Goal: Information Seeking & Learning: Learn about a topic

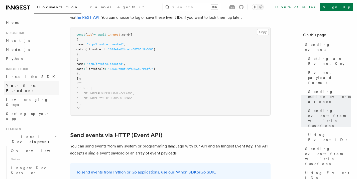
scroll to position [929, 0]
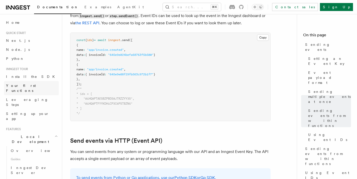
click at [31, 84] on span "Your first Functions" at bounding box center [21, 88] width 30 height 9
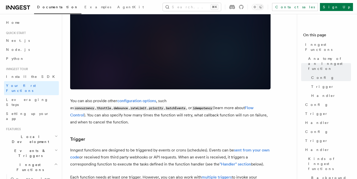
scroll to position [404, 0]
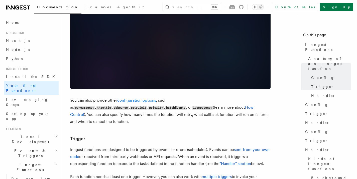
click at [147, 98] on link "configuration options" at bounding box center [136, 100] width 39 height 5
click at [167, 105] on link "Flow Control" at bounding box center [161, 111] width 183 height 12
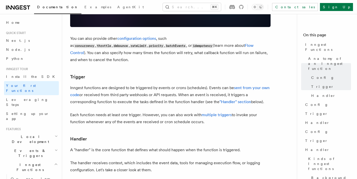
scroll to position [466, 0]
click at [254, 85] on link "sent from your own code" at bounding box center [169, 91] width 199 height 12
click at [233, 99] on link ""Handler" section" at bounding box center [235, 101] width 32 height 5
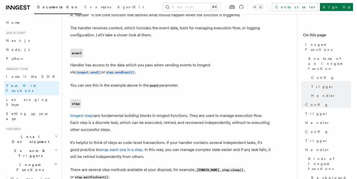
scroll to position [601, 0]
click at [165, 61] on p "Handler has access to the data which you pass when sending events to Inngest vi…" at bounding box center [170, 68] width 200 height 14
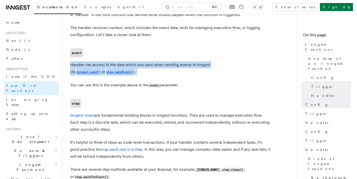
click at [165, 61] on p "Handler has access to the data which you pass when sending events to Inngest vi…" at bounding box center [170, 68] width 200 height 14
click at [127, 61] on p "Handler has access to the data which you pass when sending events to Inngest vi…" at bounding box center [170, 68] width 200 height 14
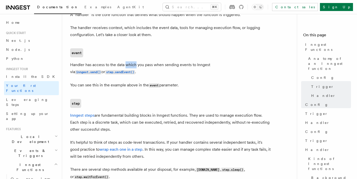
click at [127, 61] on p "Handler has access to the data which you pass when sending events to Inngest vi…" at bounding box center [170, 68] width 200 height 14
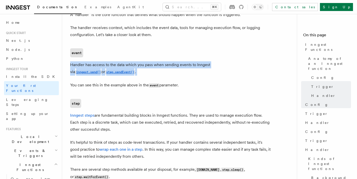
click at [127, 61] on p "Handler has access to the data which you pass when sending events to Inngest vi…" at bounding box center [170, 68] width 200 height 14
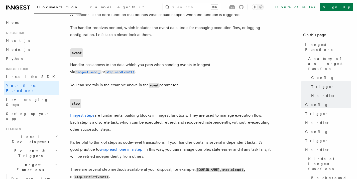
click at [113, 82] on p "You can see this in the example above in the event parameter." at bounding box center [170, 85] width 200 height 7
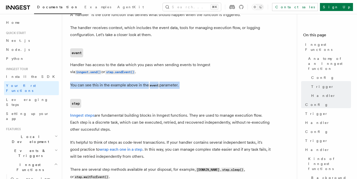
click at [113, 82] on p "You can see this in the example above in the event parameter." at bounding box center [170, 85] width 200 height 7
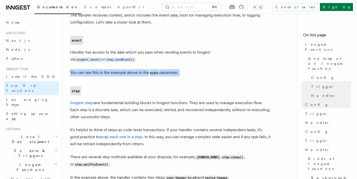
scroll to position [613, 0]
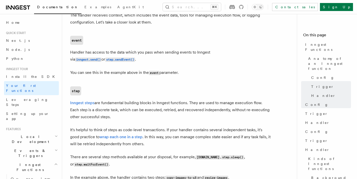
click at [121, 99] on p "Inngest steps are fundamental building blocks in Inngest functions. They are us…" at bounding box center [170, 109] width 200 height 21
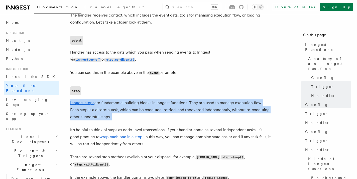
click at [121, 99] on p "Inngest steps are fundamental building blocks in Inngest functions. They are us…" at bounding box center [170, 109] width 200 height 21
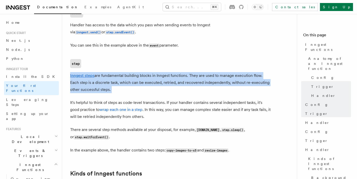
scroll to position [641, 0]
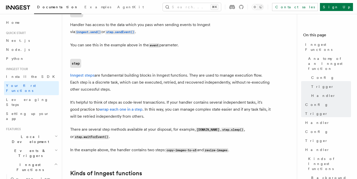
click at [78, 99] on p "It's helpful to think of steps as code-level transactions. If your handler cont…" at bounding box center [170, 109] width 200 height 21
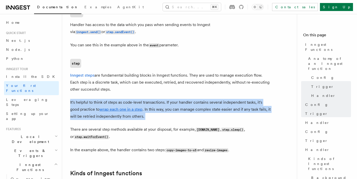
click at [78, 99] on p "It's helpful to think of steps as code-level transactions. If your handler cont…" at bounding box center [170, 109] width 200 height 21
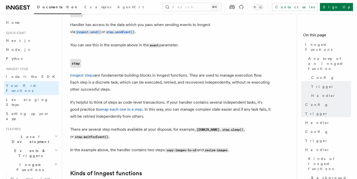
click at [156, 99] on p "It's helpful to think of steps as code-level transactions. If your handler cont…" at bounding box center [170, 109] width 200 height 21
click at [80, 99] on p "It's helpful to think of steps as code-level transactions. If your handler cont…" at bounding box center [170, 109] width 200 height 21
click at [199, 99] on p "It's helpful to think of steps as code-level transactions. If your handler cont…" at bounding box center [170, 109] width 200 height 21
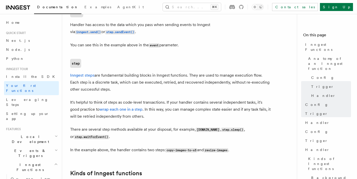
click at [217, 99] on p "It's helpful to think of steps as code-level transactions. If your handler cont…" at bounding box center [170, 109] width 200 height 21
click at [238, 99] on p "It's helpful to think of steps as code-level transactions. If your handler cont…" at bounding box center [170, 109] width 200 height 21
click at [160, 99] on p "It's helpful to think of steps as code-level transactions. If your handler cont…" at bounding box center [170, 109] width 200 height 21
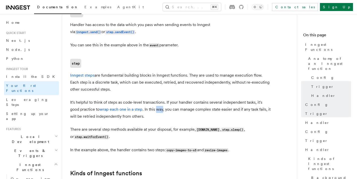
click at [160, 99] on p "It's helpful to think of steps as code-level transactions. If your handler cont…" at bounding box center [170, 109] width 200 height 21
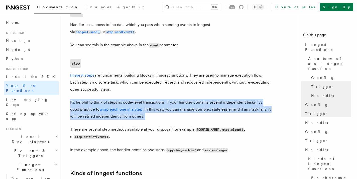
click at [160, 99] on p "It's helpful to think of steps as code-level transactions. If your handler cont…" at bounding box center [170, 109] width 200 height 21
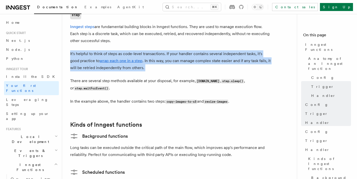
scroll to position [690, 0]
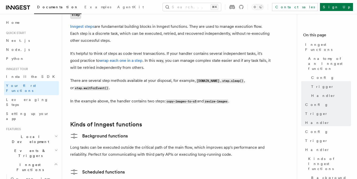
click at [111, 98] on p "In the example above, the handler contains two steps: copy-images-to-s3 and res…" at bounding box center [170, 101] width 200 height 7
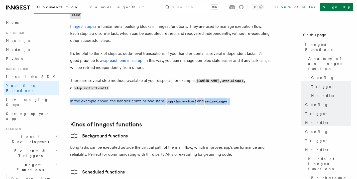
click at [111, 98] on p "In the example above, the handler contains two steps: copy-images-to-s3 and res…" at bounding box center [170, 101] width 200 height 7
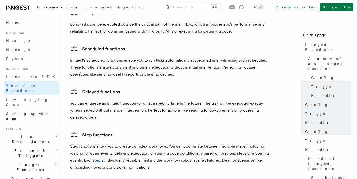
scroll to position [814, 0]
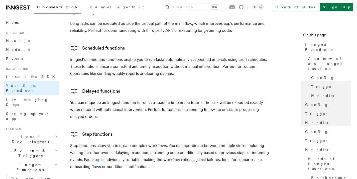
click at [126, 99] on p "You can enqueue an Inngest function to run at a specific time in the future. Th…" at bounding box center [170, 109] width 200 height 21
click at [177, 99] on p "You can enqueue an Inngest function to run at a specific time in the future. Th…" at bounding box center [170, 109] width 200 height 21
click at [231, 99] on p "You can enqueue an Inngest function to run at a specific time in the future. Th…" at bounding box center [170, 109] width 200 height 21
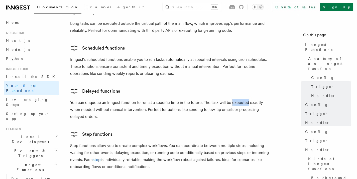
click at [231, 99] on p "You can enqueue an Inngest function to run at a specific time in the future. Th…" at bounding box center [170, 109] width 200 height 21
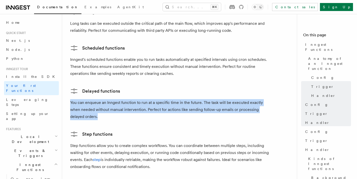
click at [231, 99] on p "You can enqueue an Inngest function to run at a specific time in the future. Th…" at bounding box center [170, 109] width 200 height 21
click at [108, 99] on p "You can enqueue an Inngest function to run at a specific time in the future. Th…" at bounding box center [170, 109] width 200 height 21
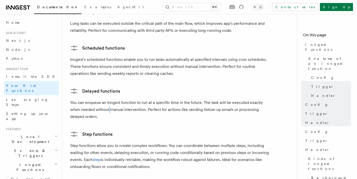
click at [108, 99] on p "You can enqueue an Inngest function to run at a specific time in the future. Th…" at bounding box center [170, 109] width 200 height 21
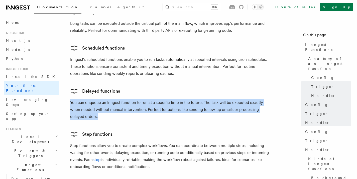
click at [108, 99] on p "You can enqueue an Inngest function to run at a specific time in the future. Th…" at bounding box center [170, 109] width 200 height 21
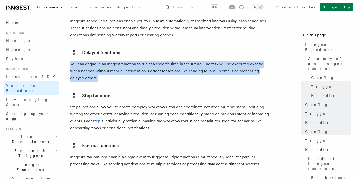
scroll to position [852, 0]
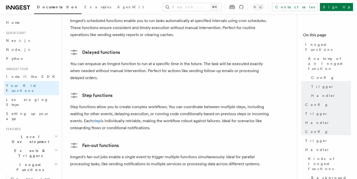
click at [88, 103] on p "Step functions allow you to create complex workflows. You can coordinate betwee…" at bounding box center [170, 117] width 200 height 28
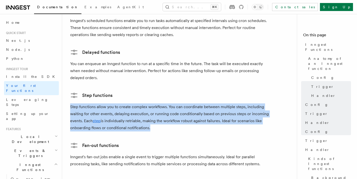
click at [88, 103] on p "Step functions allow you to create complex workflows. You can coordinate betwee…" at bounding box center [170, 117] width 200 height 28
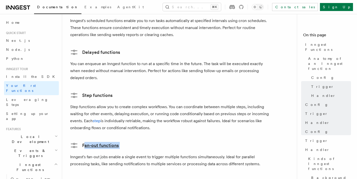
click at [124, 103] on p "Step functions allow you to create complex workflows. You can coordinate betwee…" at bounding box center [170, 117] width 200 height 28
click at [95, 118] on link "step" at bounding box center [97, 120] width 8 height 5
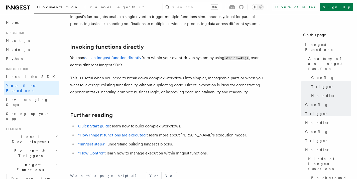
scroll to position [1013, 0]
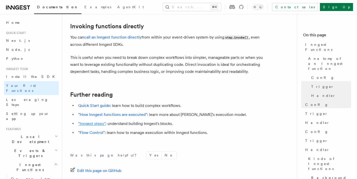
click at [97, 121] on link ""Inngest steps"" at bounding box center [91, 123] width 27 height 5
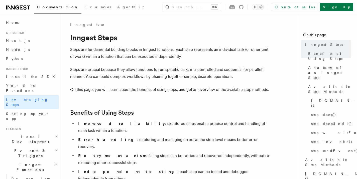
click at [115, 50] on p "Steps are fundamental building blocks in Inngest functions. Each step represent…" at bounding box center [170, 53] width 200 height 14
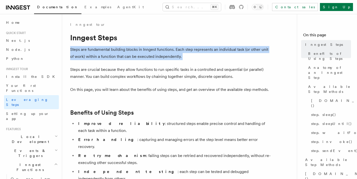
click at [115, 50] on p "Steps are fundamental building blocks in Inngest functions. Each step represent…" at bounding box center [170, 53] width 200 height 14
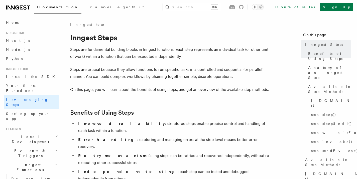
click at [96, 70] on p "Steps are crucial because they allow functions to run specific tasks in a contr…" at bounding box center [170, 73] width 200 height 14
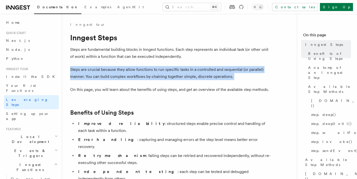
click at [96, 70] on p "Steps are crucial because they allow functions to run specific tasks in a contr…" at bounding box center [170, 73] width 200 height 14
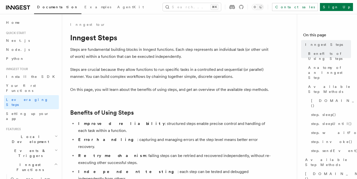
click at [141, 68] on p "Steps are crucial because they allow functions to run specific tasks in a contr…" at bounding box center [170, 73] width 200 height 14
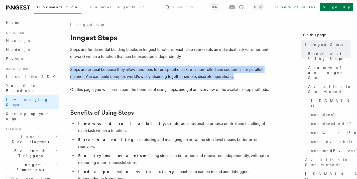
click at [141, 67] on p "Steps are crucial because they allow functions to run specific tasks in a contr…" at bounding box center [170, 73] width 200 height 14
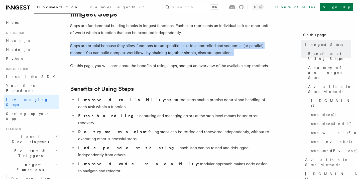
scroll to position [32, 0]
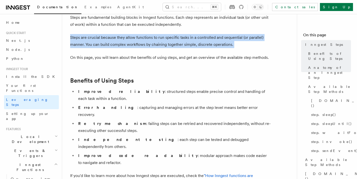
click at [121, 46] on p "Steps are crucial because they allow functions to run specific tasks in a contr…" at bounding box center [170, 41] width 200 height 14
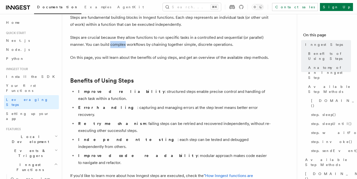
click at [121, 46] on p "Steps are crucial because they allow functions to run specific tasks in a contr…" at bounding box center [170, 41] width 200 height 14
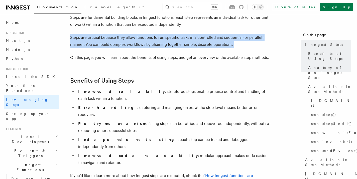
click at [121, 46] on p "Steps are crucial because they allow functions to run specific tasks in a contr…" at bounding box center [170, 41] width 200 height 14
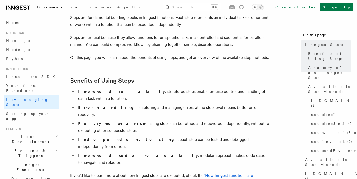
click at [80, 59] on p "On this page, you will learn about the benefits of using steps, and get an over…" at bounding box center [170, 57] width 200 height 7
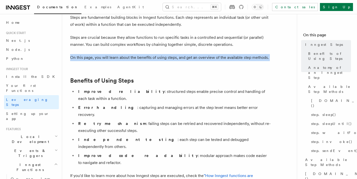
click at [80, 60] on p "On this page, you will learn about the benefits of using steps, and get an over…" at bounding box center [170, 57] width 200 height 7
click at [138, 57] on p "On this page, you will learn about the benefits of using steps, and get an over…" at bounding box center [170, 57] width 200 height 7
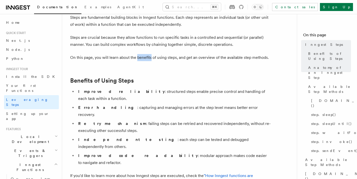
click at [138, 57] on p "On this page, you will learn about the benefits of using steps, and get an over…" at bounding box center [170, 57] width 200 height 7
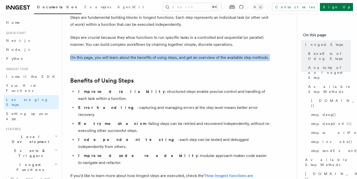
click at [138, 57] on p "On this page, you will learn about the benefits of using steps, and get an over…" at bounding box center [170, 57] width 200 height 7
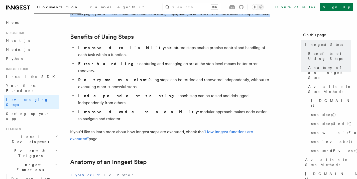
scroll to position [75, 0]
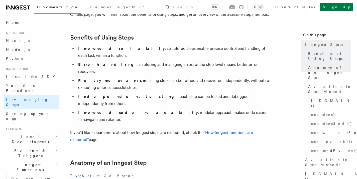
click at [146, 48] on li "Improved reliability : structured steps enable precise control and handling of …" at bounding box center [174, 52] width 194 height 14
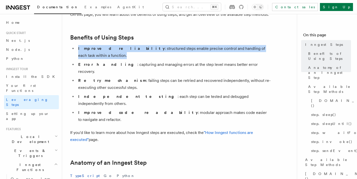
click at [146, 48] on li "Improved reliability : structured steps enable precise control and handling of …" at bounding box center [174, 52] width 194 height 14
click at [178, 48] on li "Improved reliability : structured steps enable precise control and handling of …" at bounding box center [174, 52] width 194 height 14
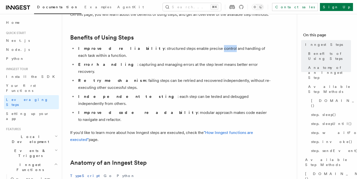
click at [178, 48] on li "Improved reliability : structured steps enable precise control and handling of …" at bounding box center [174, 52] width 194 height 14
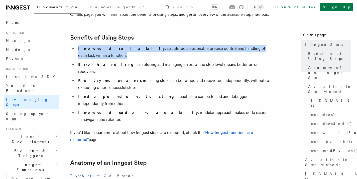
click at [178, 48] on li "Improved reliability : structured steps enable precise control and handling of …" at bounding box center [174, 52] width 194 height 14
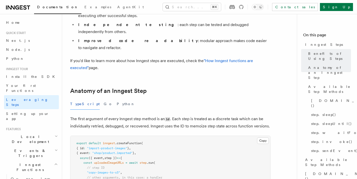
scroll to position [191, 0]
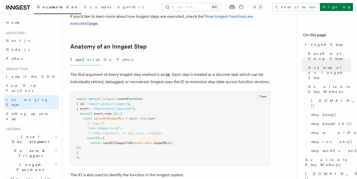
click at [99, 126] on span ""copy-images-to-s3"" at bounding box center [103, 128] width 33 height 4
click at [108, 131] on span "// other arguments, in this case: a handler" at bounding box center [124, 133] width 75 height 4
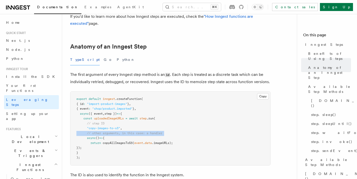
click at [108, 131] on span "// other arguments, in this case: a handler" at bounding box center [124, 133] width 75 height 4
click at [98, 141] on span "return" at bounding box center [95, 143] width 11 height 4
click at [121, 113] on pre "export default inngest .createFunction ( { id : "import-product-images" } , { e…" at bounding box center [170, 129] width 200 height 74
click at [121, 112] on pre "export default inngest .createFunction ( { id : "import-product-images" } , { e…" at bounding box center [170, 129] width 200 height 74
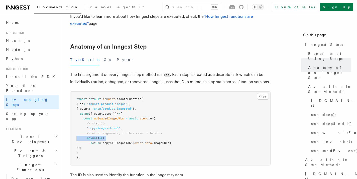
click at [121, 112] on pre "export default inngest .createFunction ( { id : "import-product-images" } , { e…" at bounding box center [170, 129] width 200 height 74
click at [160, 141] on span ".imageURLs);" at bounding box center [162, 143] width 21 height 4
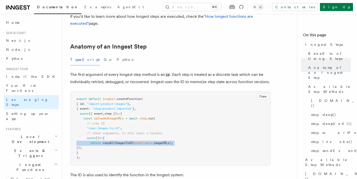
click at [160, 141] on span ".imageURLs);" at bounding box center [162, 143] width 21 height 4
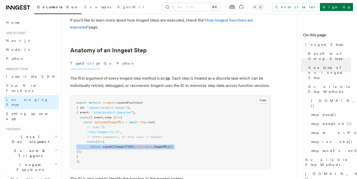
scroll to position [183, 0]
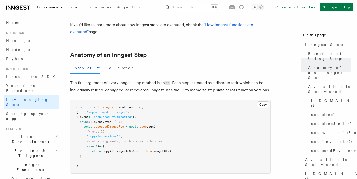
click at [182, 79] on p "The first argument of every Inngest step method is an id . Each step is treated…" at bounding box center [170, 86] width 200 height 14
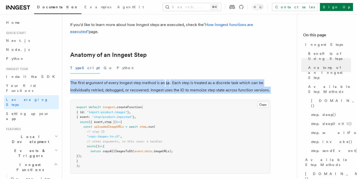
click at [182, 79] on p "The first argument of every Inngest step method is an id . Each step is treated…" at bounding box center [170, 86] width 200 height 14
click at [203, 79] on p "The first argument of every Inngest step method is an id . Each step is treated…" at bounding box center [170, 86] width 200 height 14
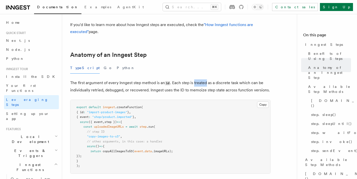
click at [203, 79] on p "The first argument of every Inngest step method is an id . Each step is treated…" at bounding box center [170, 86] width 200 height 14
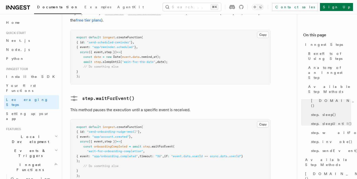
scroll to position [724, 0]
click at [111, 149] on span ""wait-for-onboarding-completion"" at bounding box center [115, 151] width 56 height 4
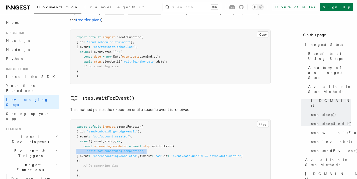
click at [111, 149] on span ""wait-for-onboarding-completion"" at bounding box center [115, 151] width 56 height 4
click at [160, 144] on span ".waitForEvent" at bounding box center [161, 146] width 23 height 4
click at [108, 144] on span "onboardingCompleted" at bounding box center [110, 146] width 33 height 4
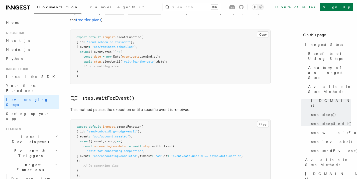
click at [164, 144] on span ".waitForEvent" at bounding box center [161, 146] width 23 height 4
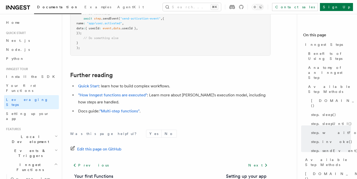
scroll to position [0, 0]
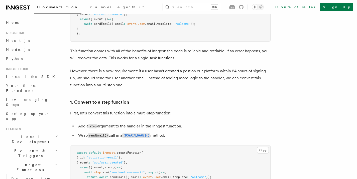
scroll to position [250, 0]
